Goal: Check status: Check status

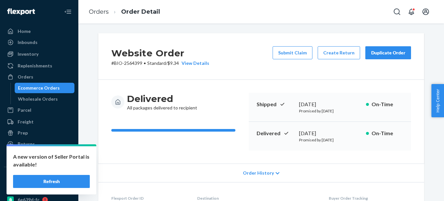
scroll to position [196, 0]
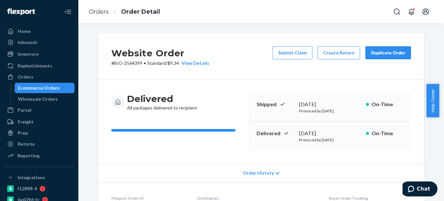
click at [45, 86] on div "Ecommerce Orders" at bounding box center [39, 88] width 42 height 7
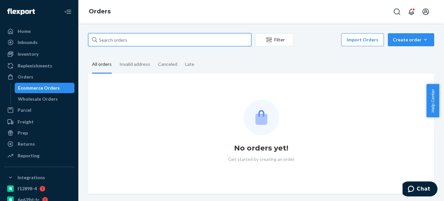
click at [105, 42] on input "text" at bounding box center [169, 39] width 163 height 13
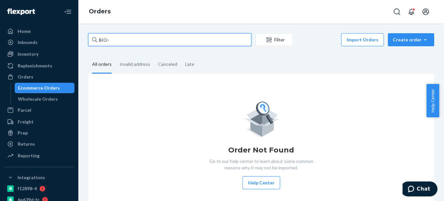
paste input "2768576"
click at [109, 38] on input "BIO- 2768576" at bounding box center [169, 39] width 163 height 13
type input "BIO-2768576"
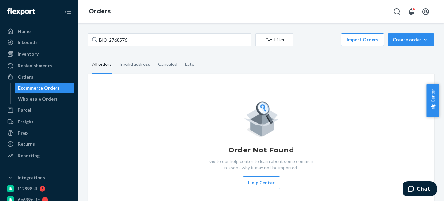
click at [33, 91] on div "Ecommerce Orders" at bounding box center [44, 88] width 59 height 9
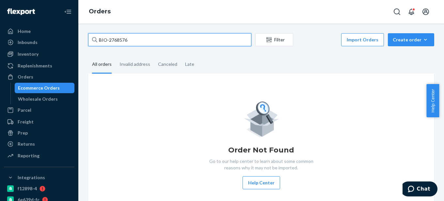
click at [140, 36] on input "BIO-2768576" at bounding box center [169, 39] width 163 height 13
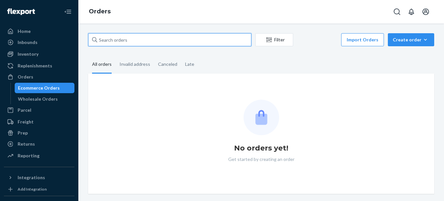
click at [147, 37] on input "text" at bounding box center [169, 39] width 163 height 13
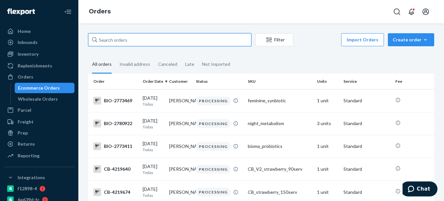
paste input "2768576"
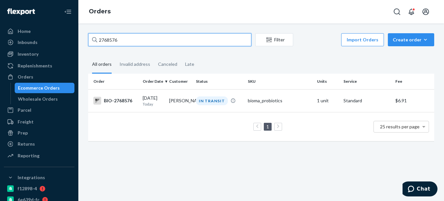
click at [100, 39] on input "2768576" at bounding box center [169, 39] width 163 height 13
type input "BIO-2768576"
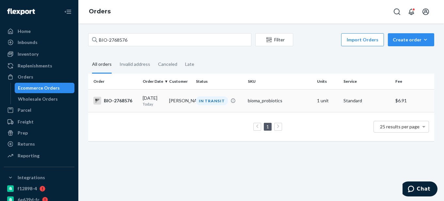
click at [143, 94] on td "09/23/2025 Today" at bounding box center [153, 100] width 26 height 23
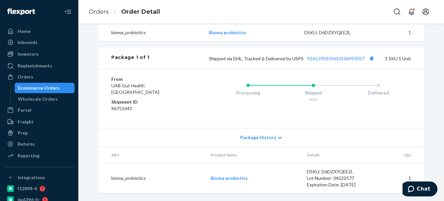
scroll to position [245, 0]
